Goal: Information Seeking & Learning: Learn about a topic

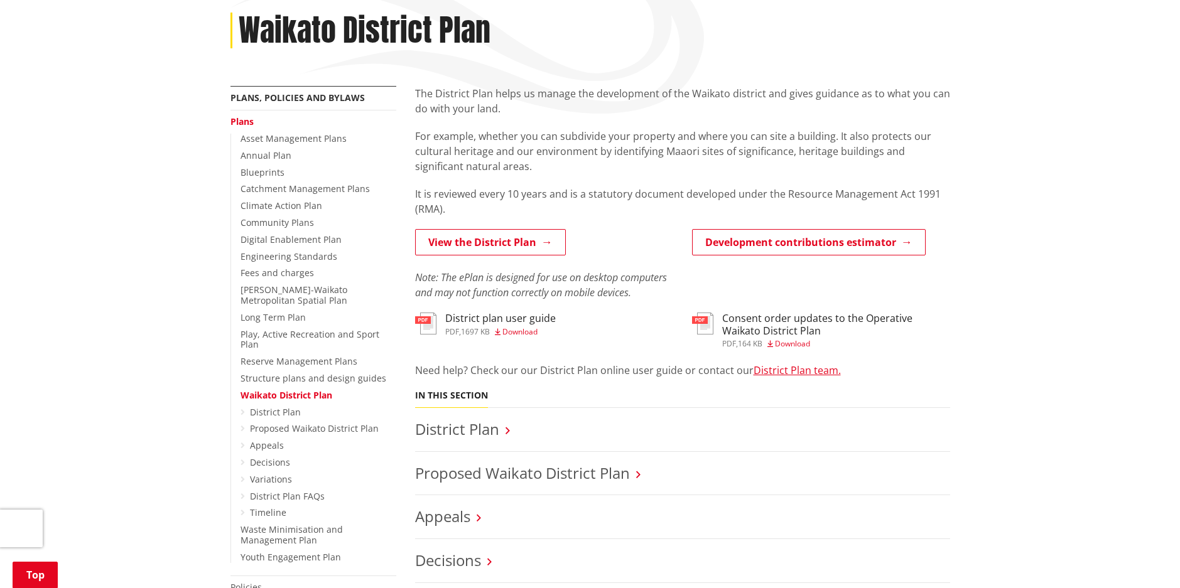
scroll to position [314, 0]
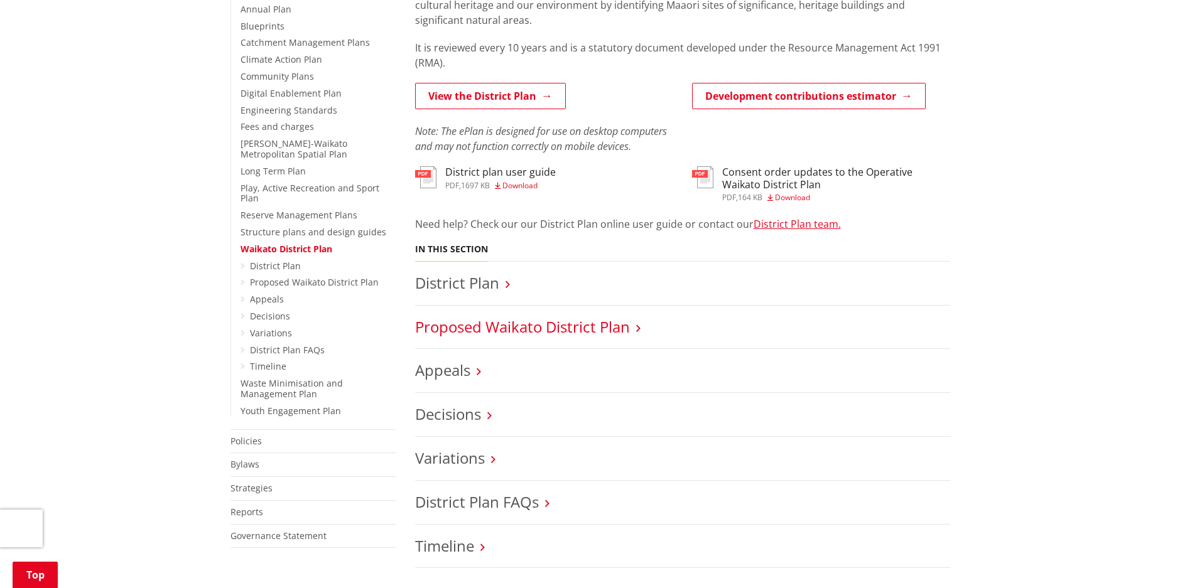
click at [543, 325] on link "Proposed Waikato District Plan" at bounding box center [522, 327] width 215 height 21
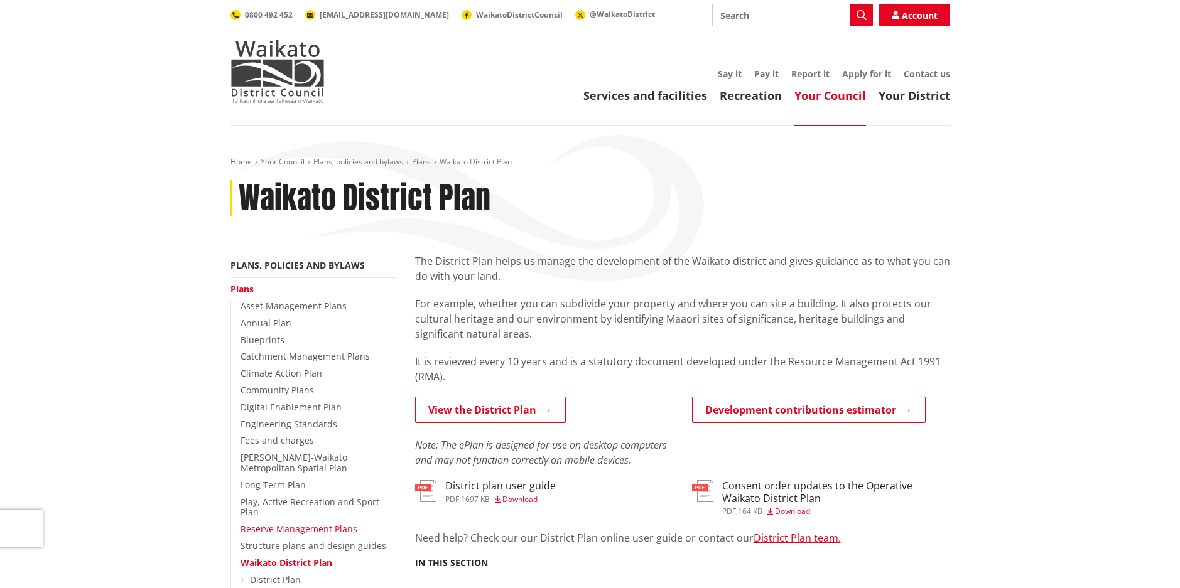
scroll to position [314, 0]
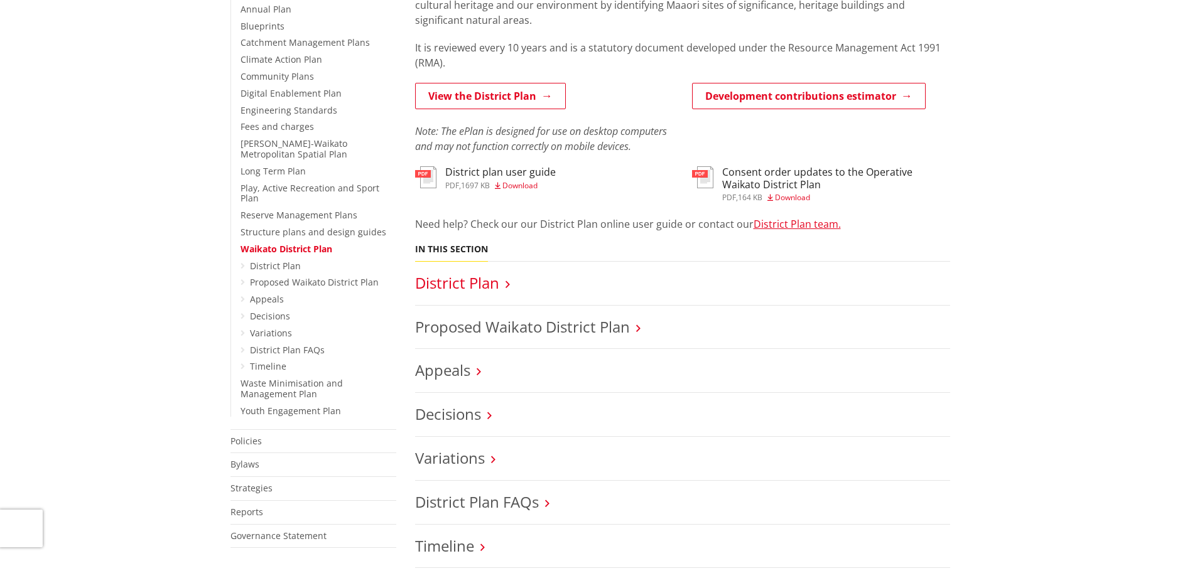
click at [444, 281] on link "District Plan" at bounding box center [457, 283] width 84 height 21
